Goal: Find specific fact: Find specific page/section

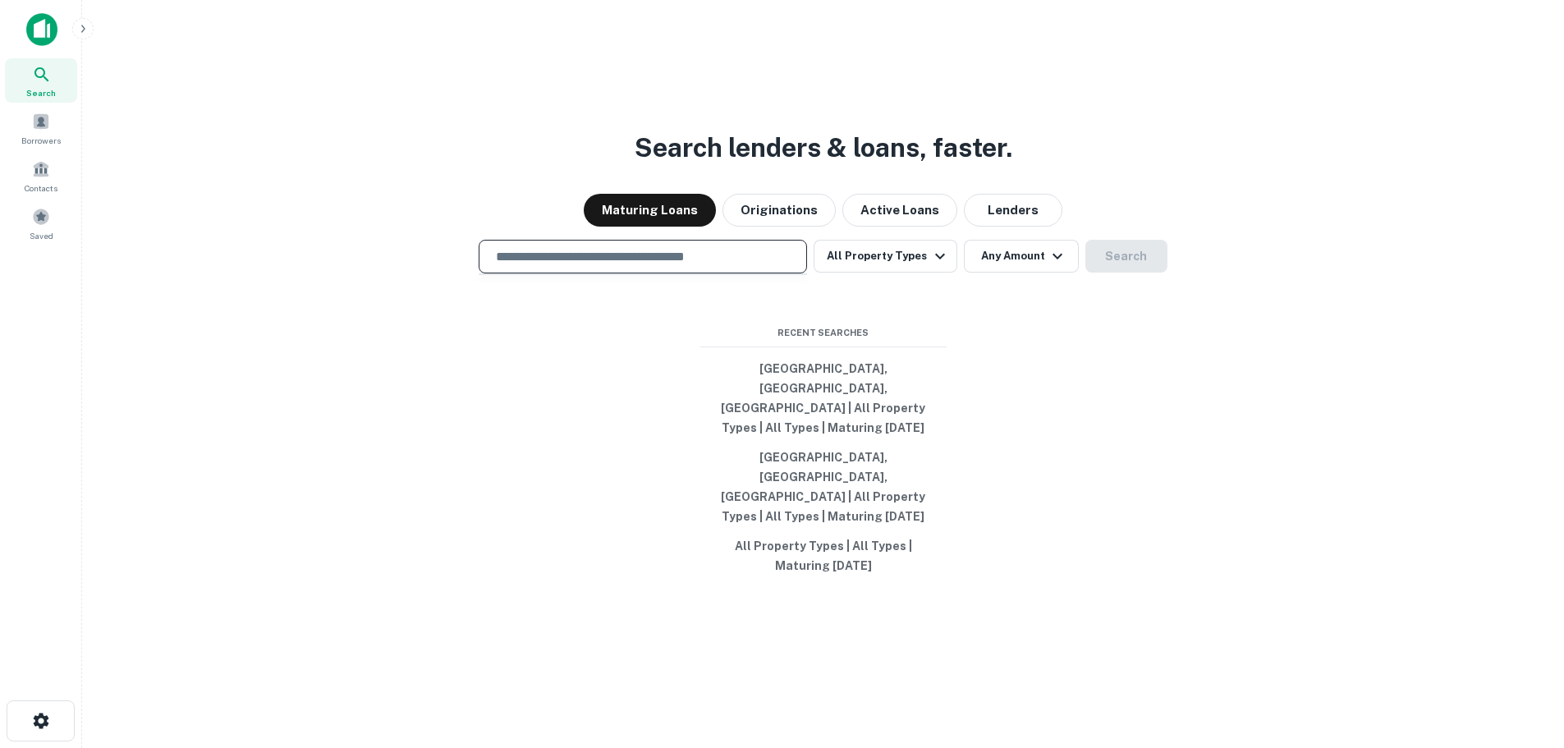
click at [676, 266] on input "text" at bounding box center [643, 256] width 314 height 19
paste input "**********"
type input "**********"
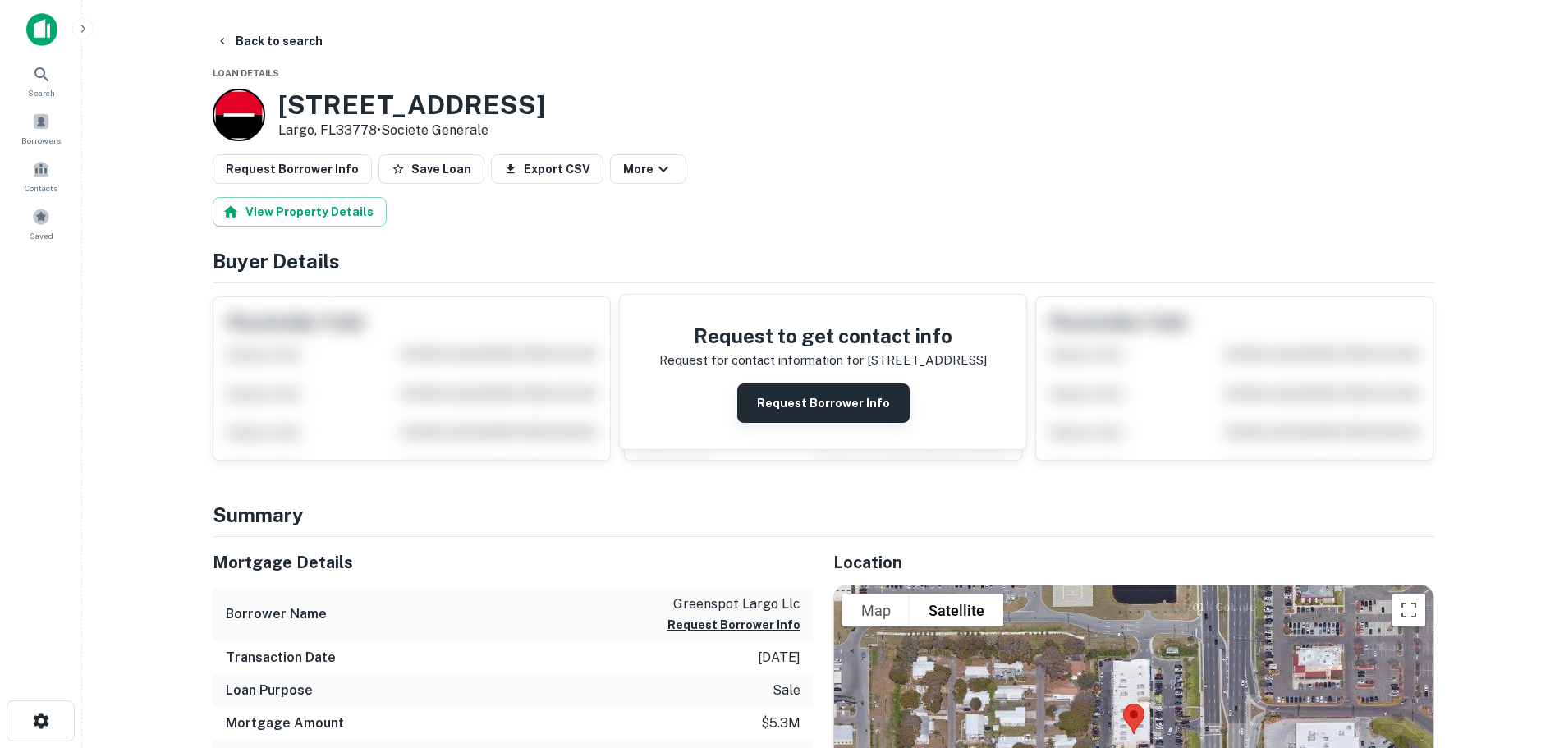
click at [796, 392] on button "Request Borrower Info" at bounding box center [823, 402] width 172 height 39
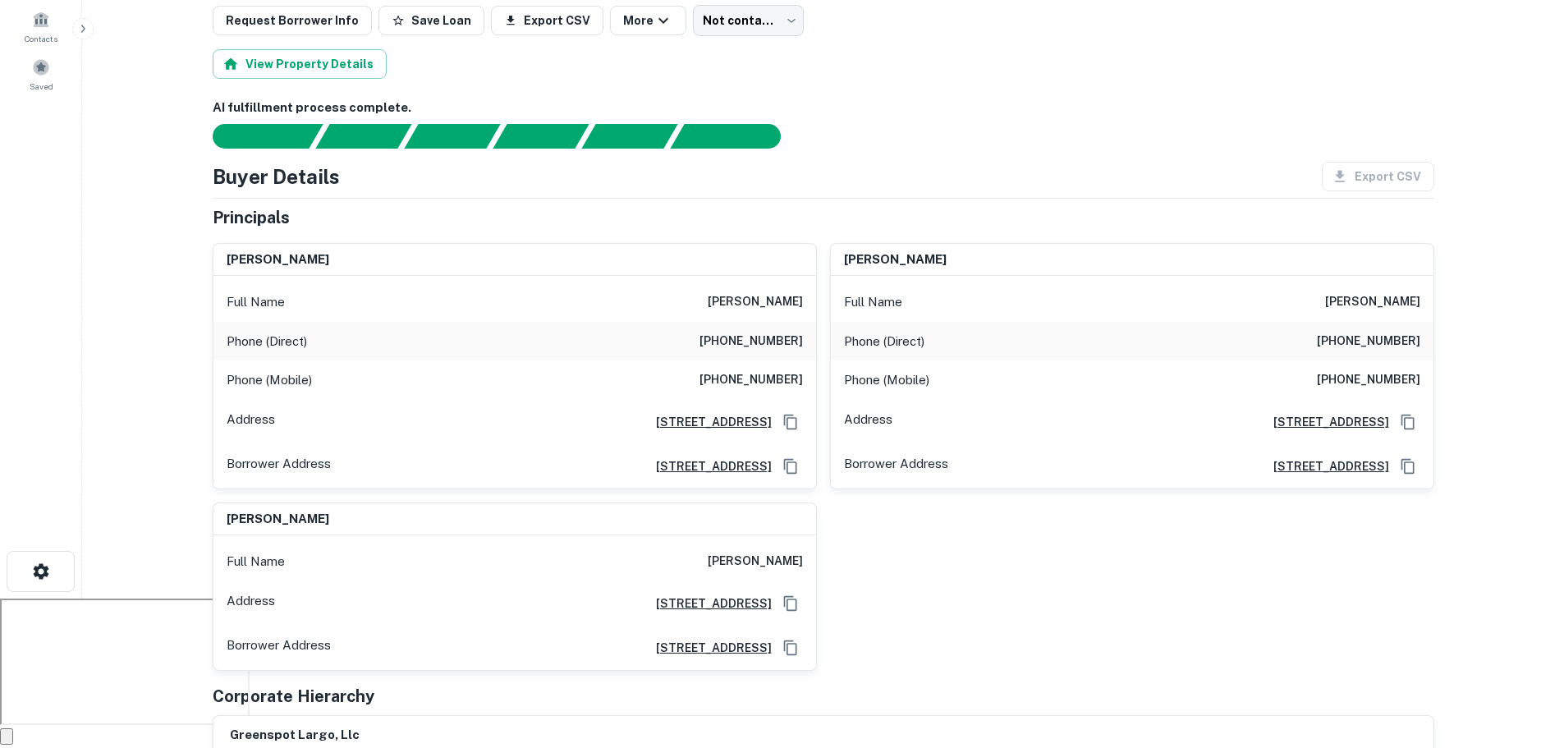
scroll to position [164, 0]
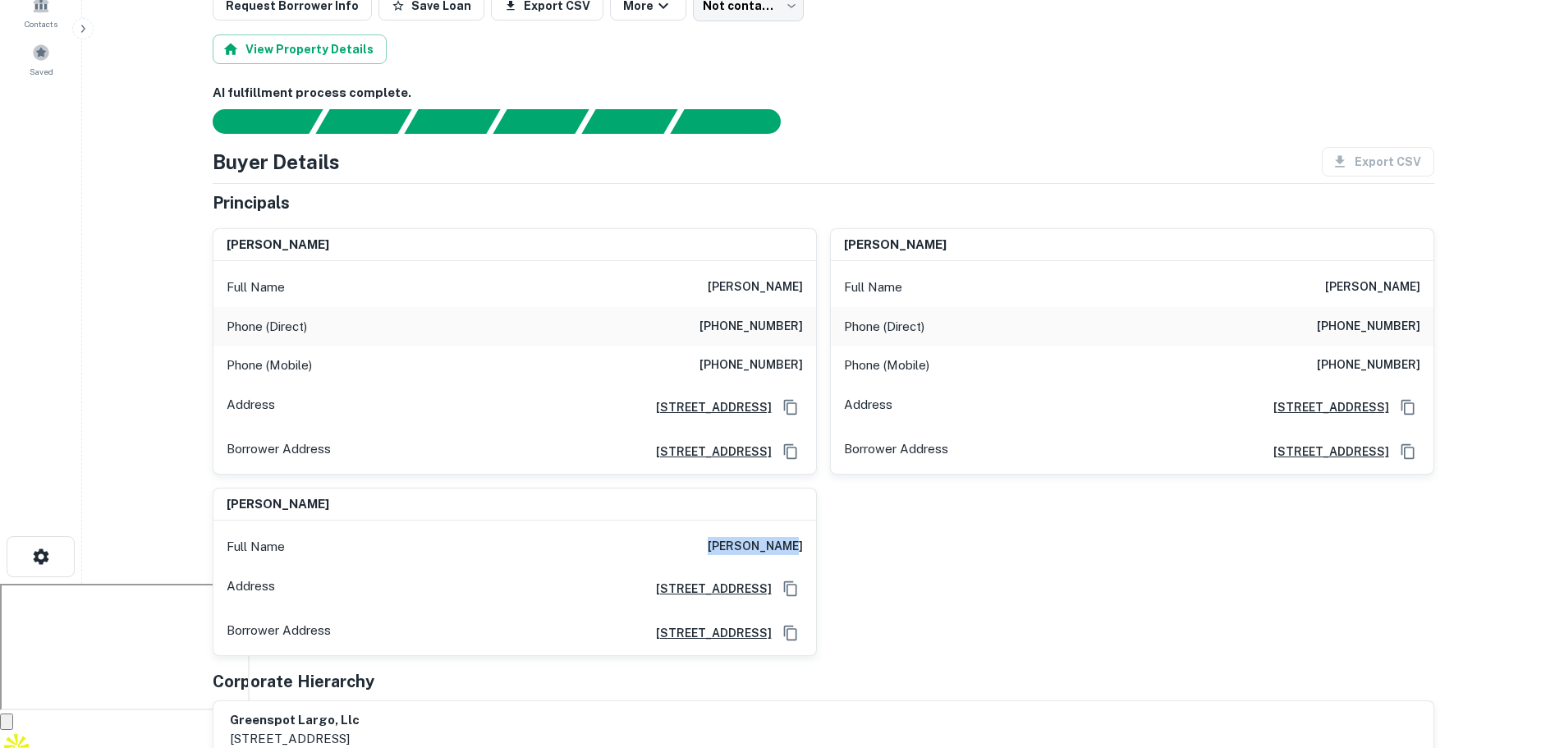
drag, startPoint x: 718, startPoint y: 550, endPoint x: 804, endPoint y: 545, distance: 86.3
click at [804, 545] on div "Full Name [PERSON_NAME]" at bounding box center [514, 546] width 603 height 39
copy h6 "[PERSON_NAME]"
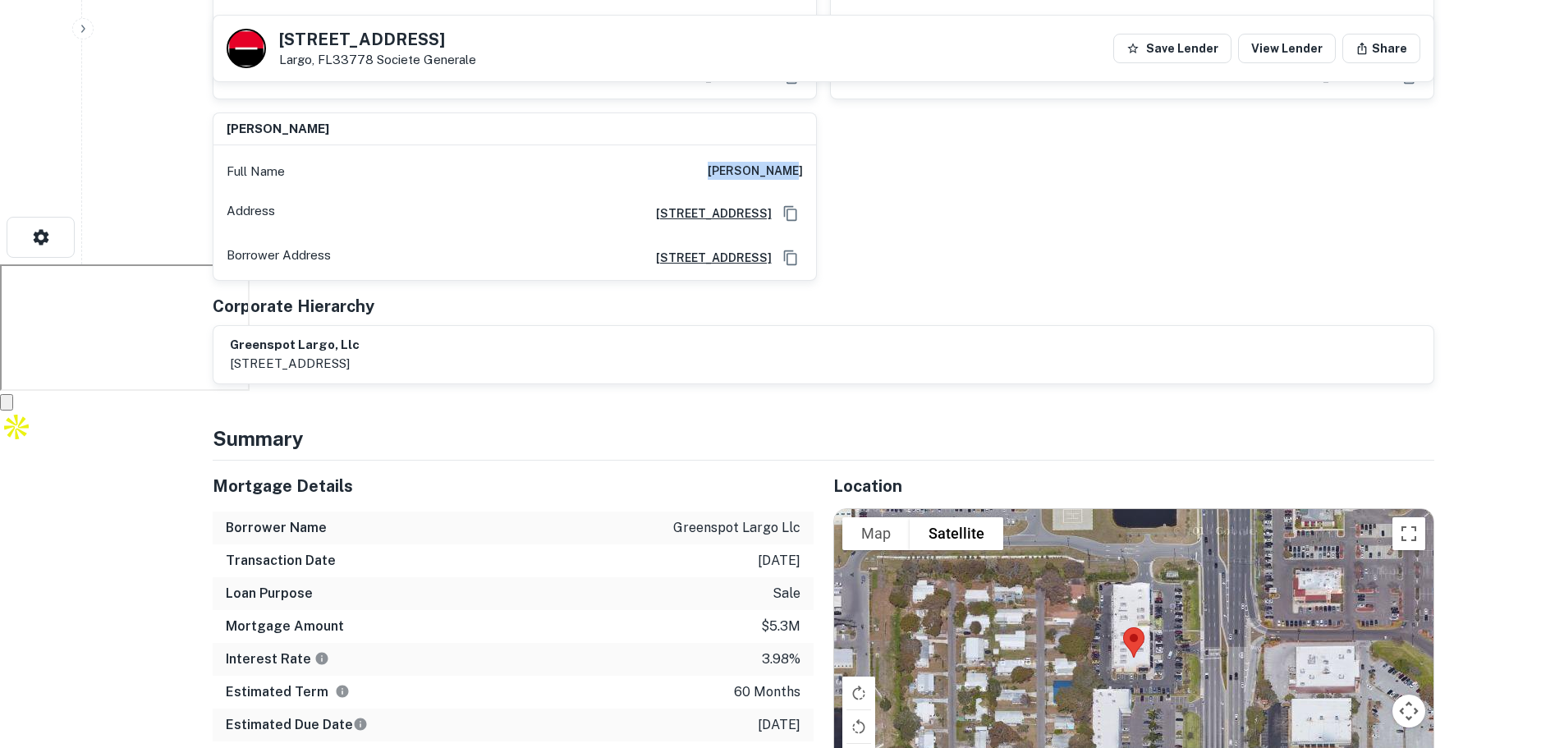
scroll to position [493, 0]
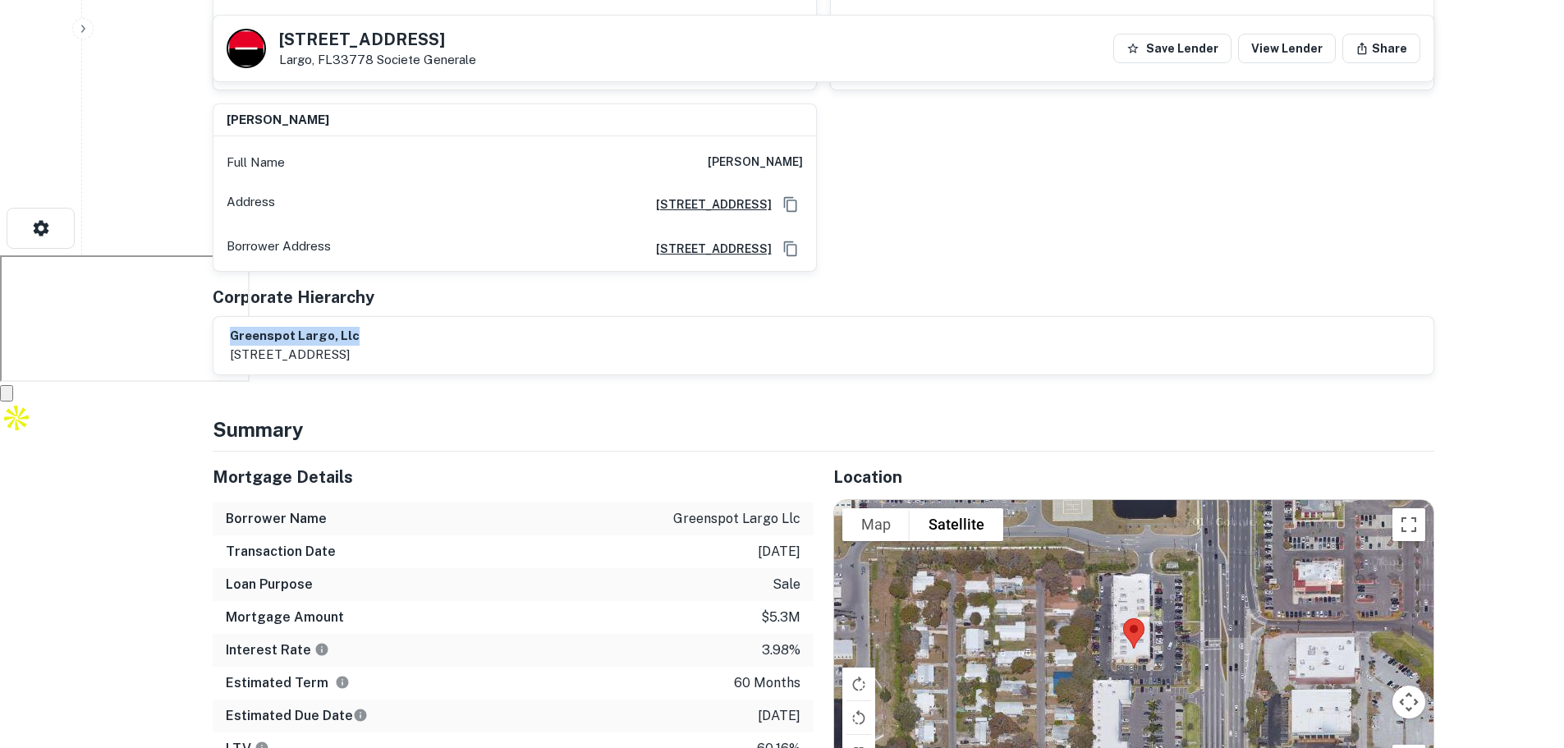
drag, startPoint x: 229, startPoint y: 336, endPoint x: 389, endPoint y: 330, distance: 160.2
click at [360, 330] on h6 "greenspot largo, llc" at bounding box center [295, 336] width 130 height 19
copy h6 "greenspot largo, llc"
